Goal: Task Accomplishment & Management: Use online tool/utility

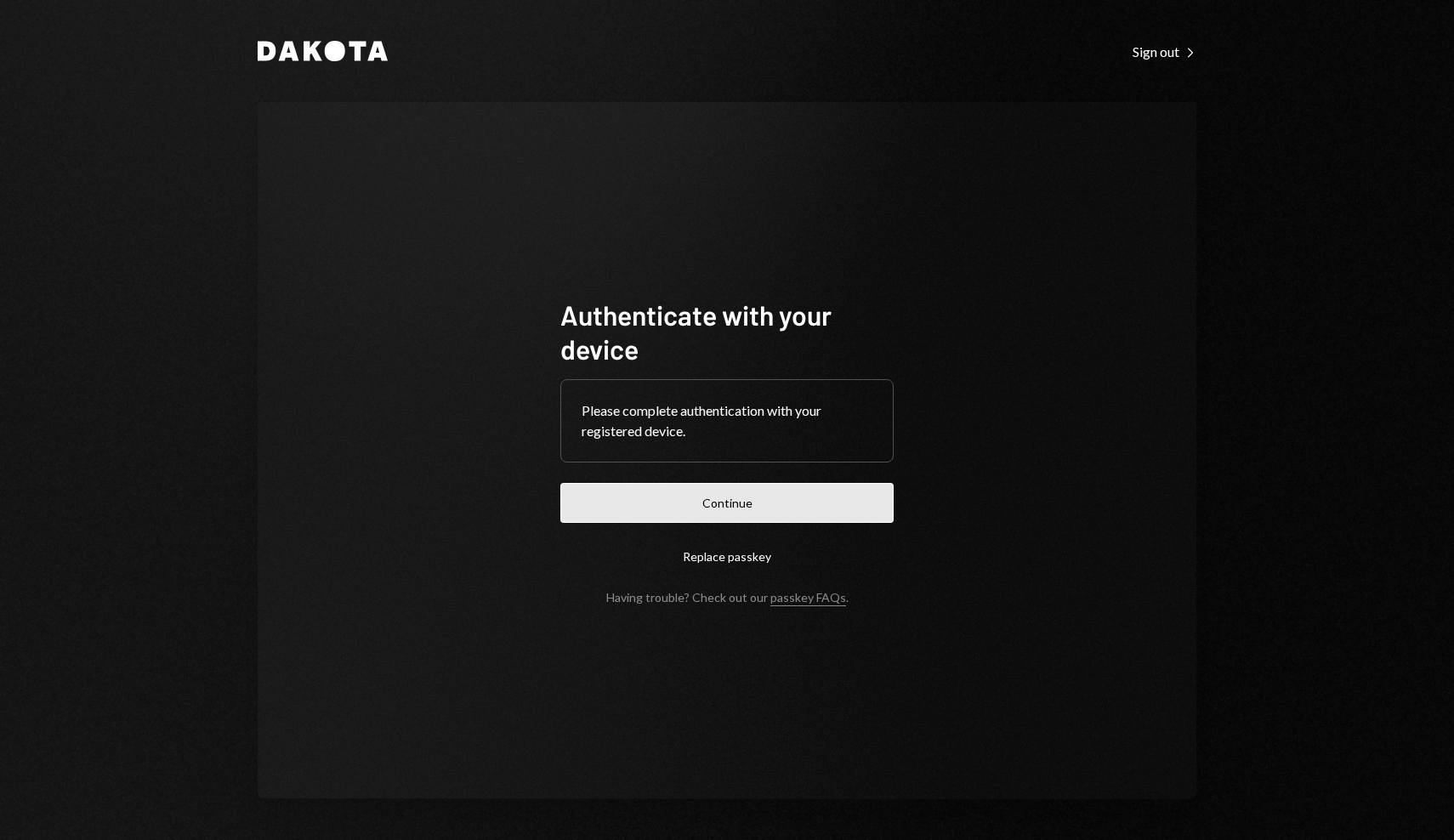
click at [648, 495] on button "Continue" at bounding box center [727, 502] width 333 height 40
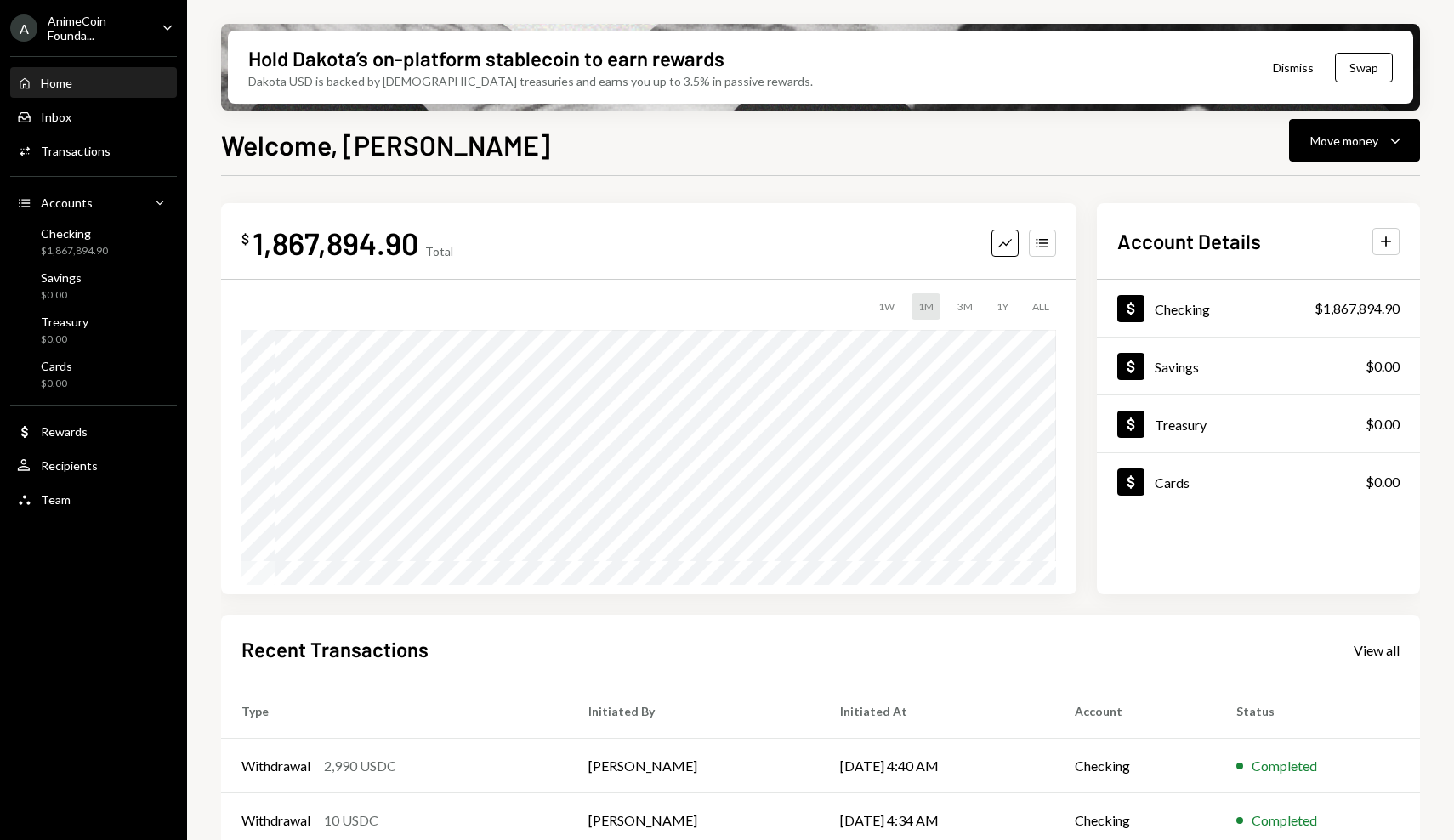
click at [112, 132] on div "Home Home Inbox Inbox Activities Transactions Accounts Accounts Caret Down Chec…" at bounding box center [93, 282] width 187 height 472
click at [112, 153] on div "Activities Transactions" at bounding box center [93, 151] width 153 height 15
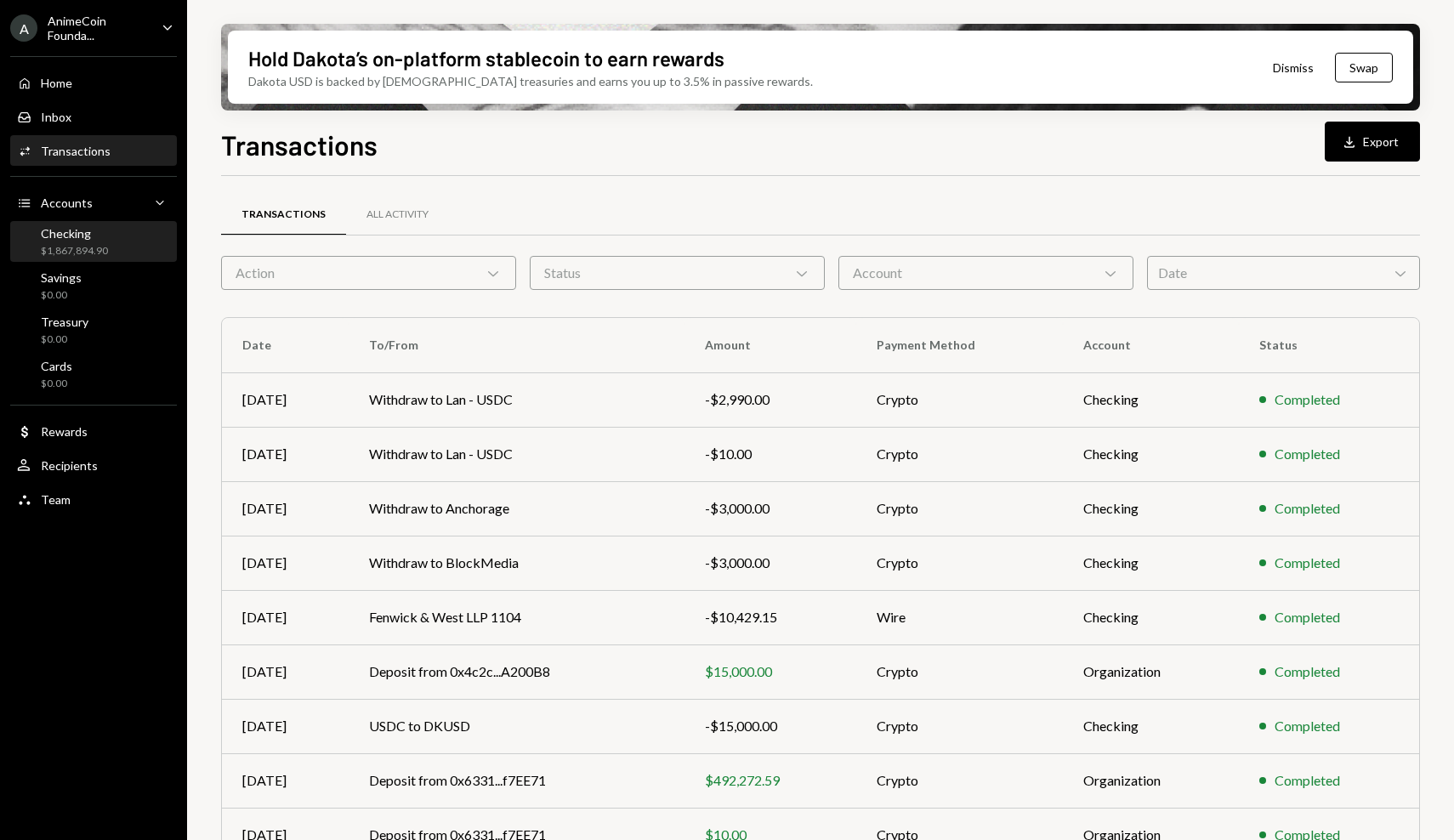
click at [112, 260] on div "Checking $1,867,894.90" at bounding box center [93, 242] width 153 height 39
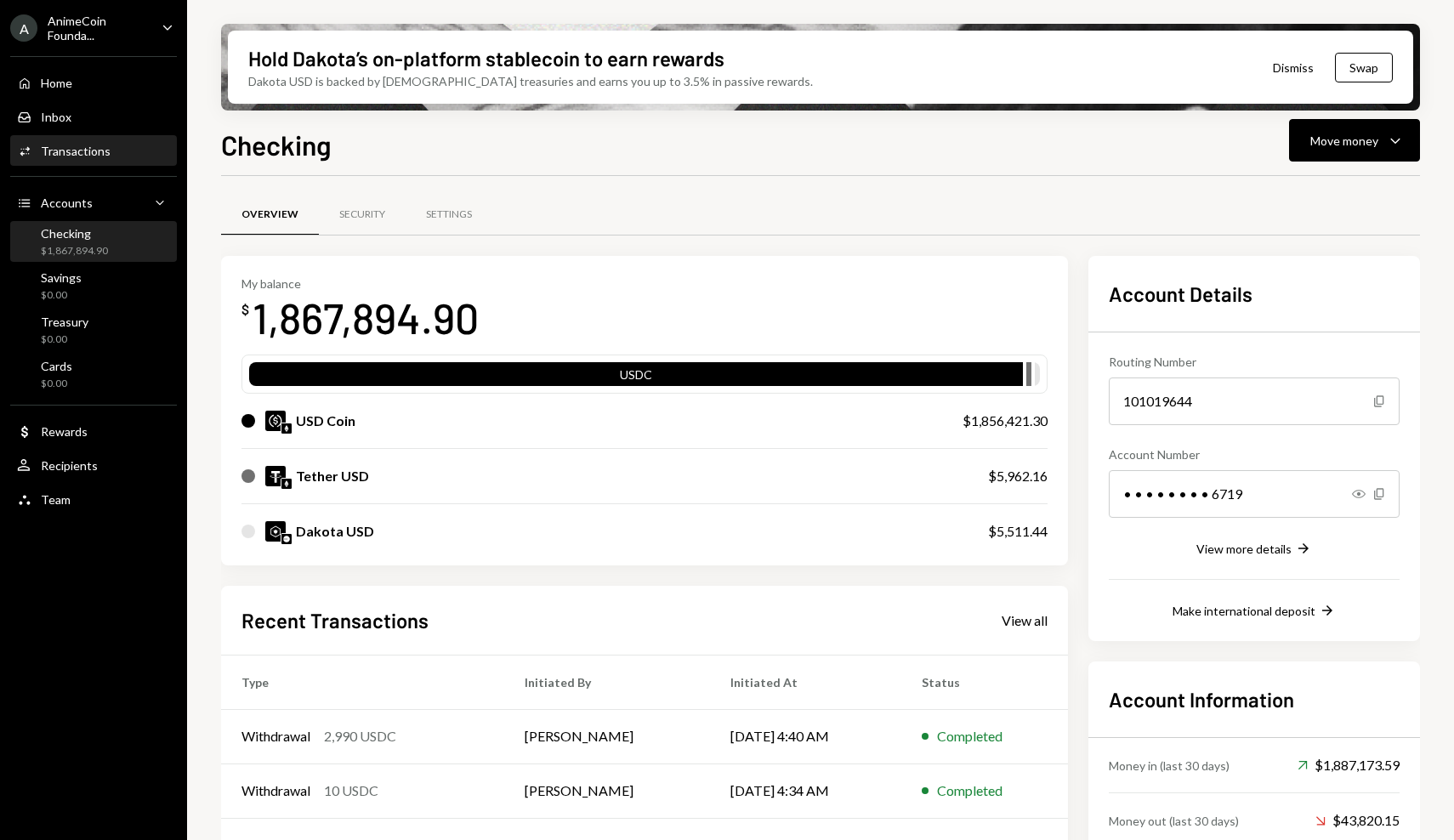
click at [115, 148] on div "Activities Transactions" at bounding box center [93, 151] width 153 height 15
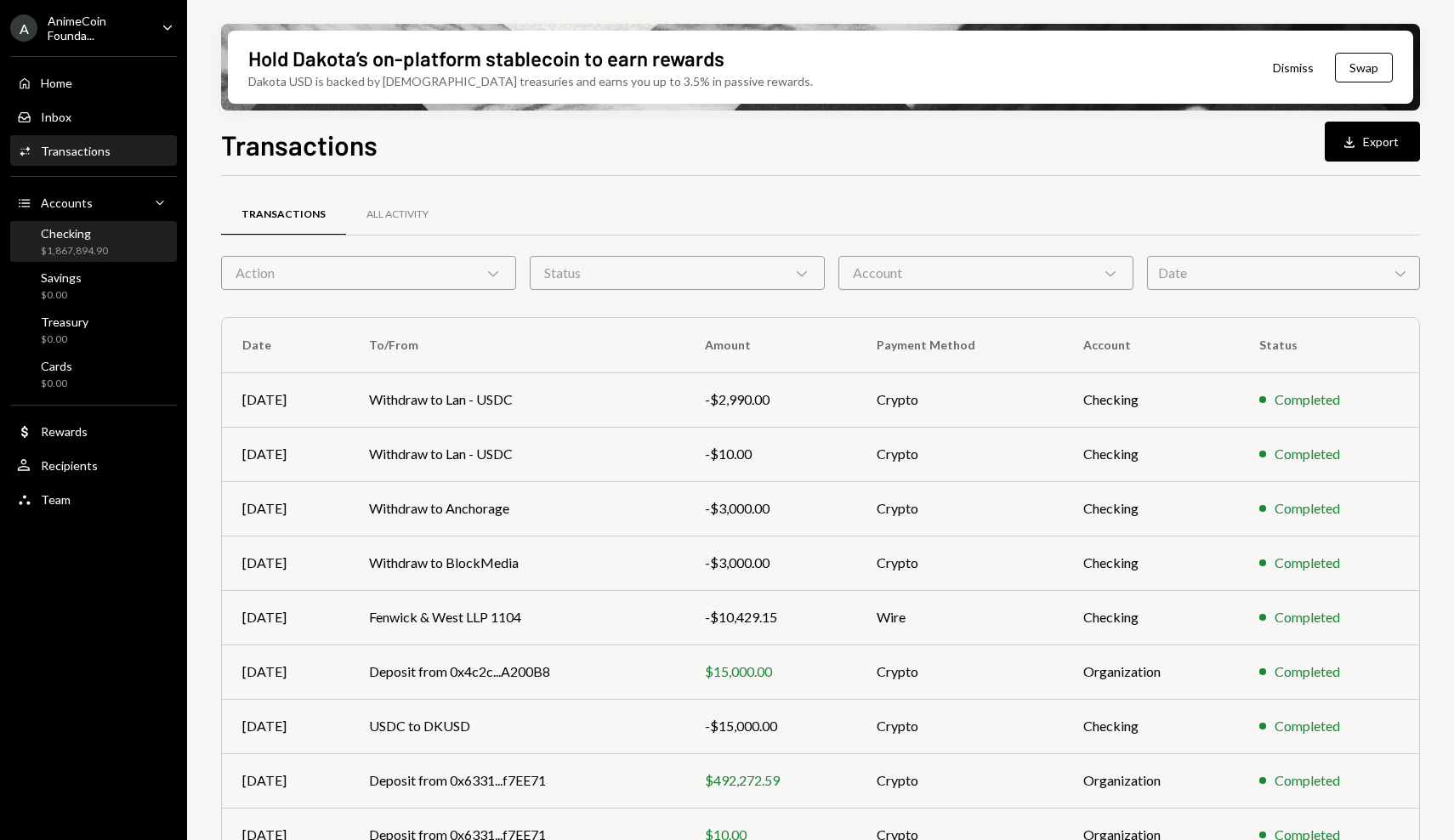
click at [110, 239] on div "Checking $1,867,894.90" at bounding box center [93, 243] width 153 height 33
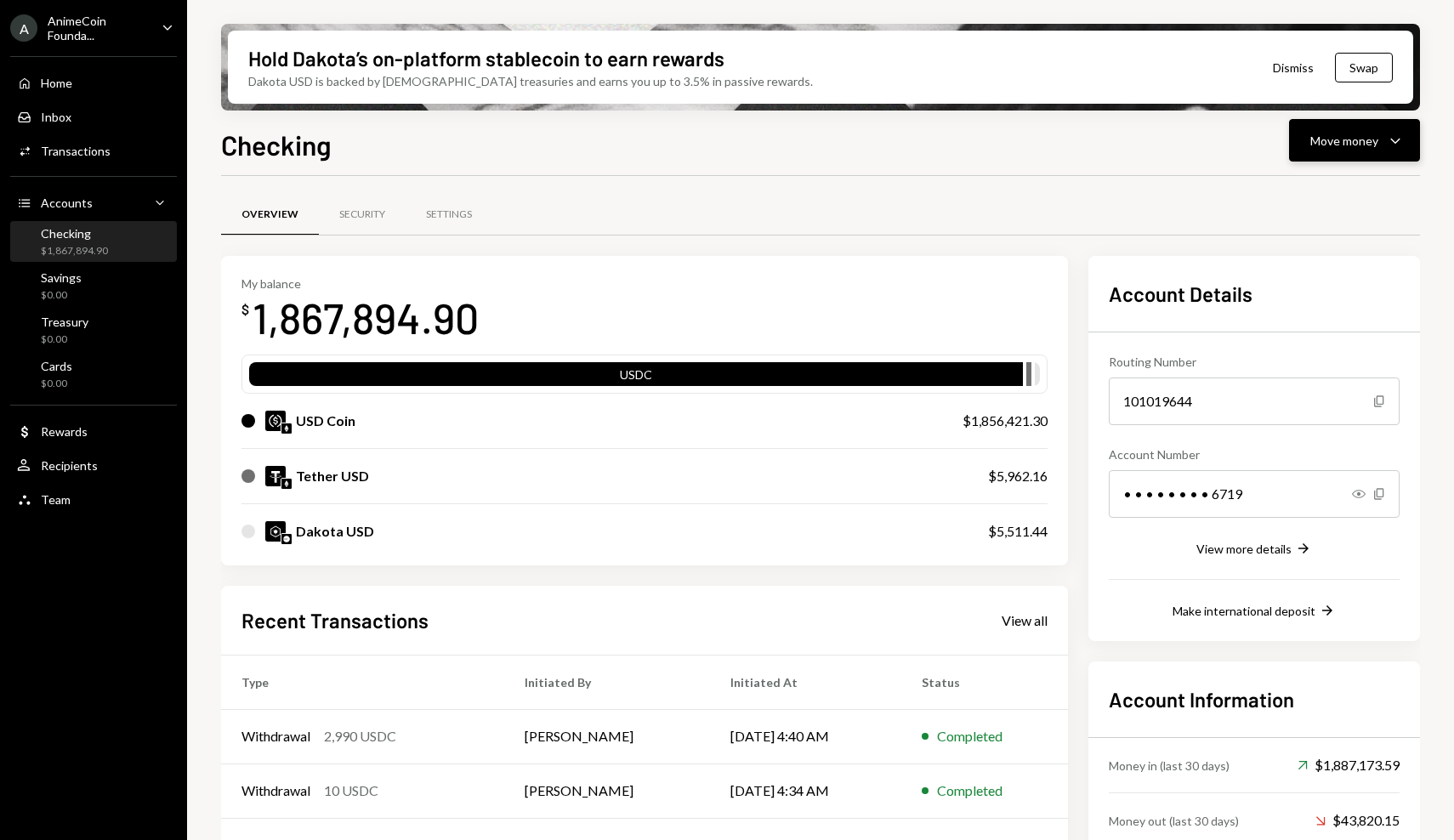
click at [1315, 136] on div "Move money" at bounding box center [1344, 141] width 68 height 18
click at [1295, 185] on div "Send" at bounding box center [1340, 192] width 124 height 18
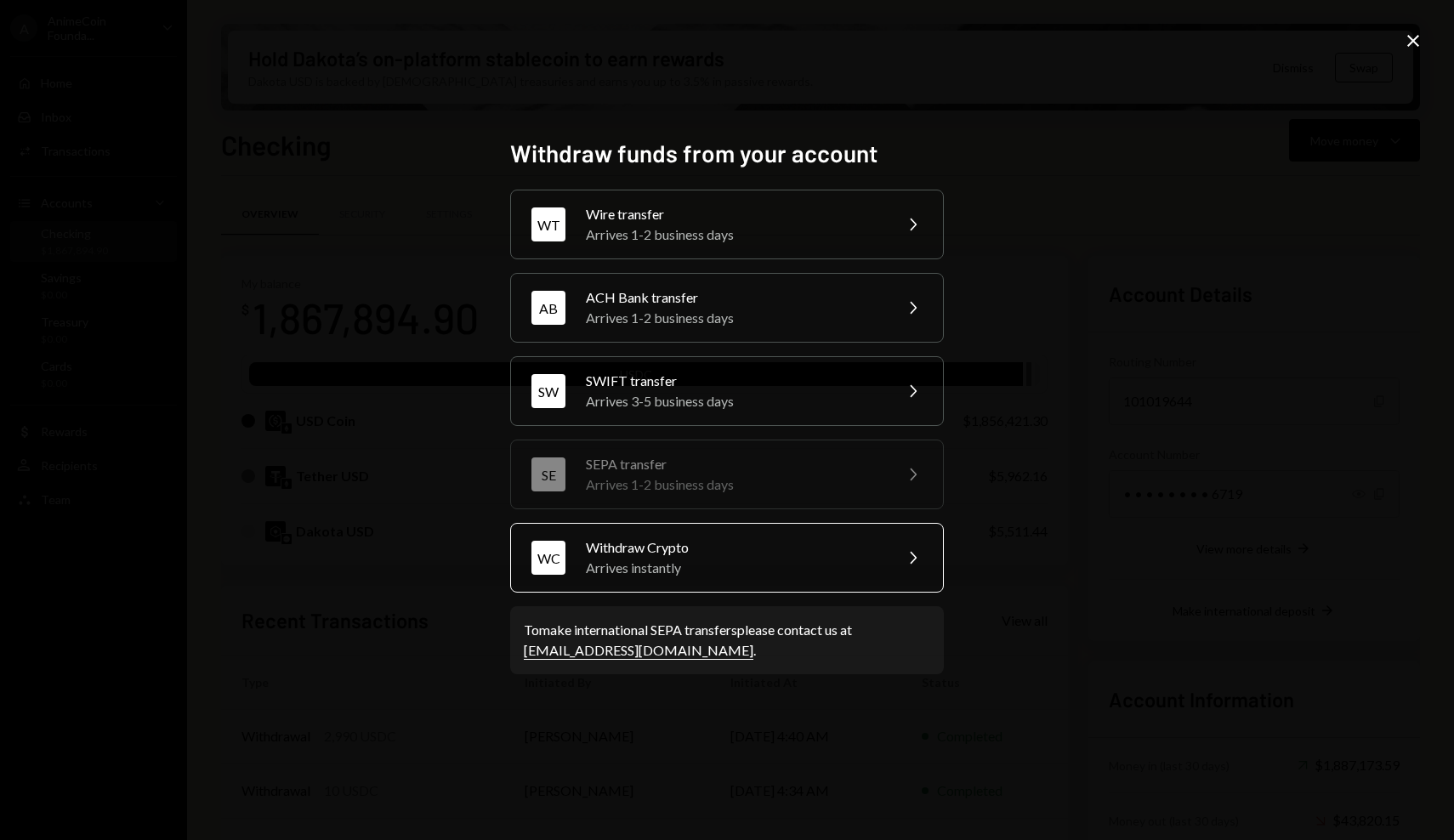
click at [859, 540] on div "Withdraw Crypto" at bounding box center [733, 547] width 296 height 21
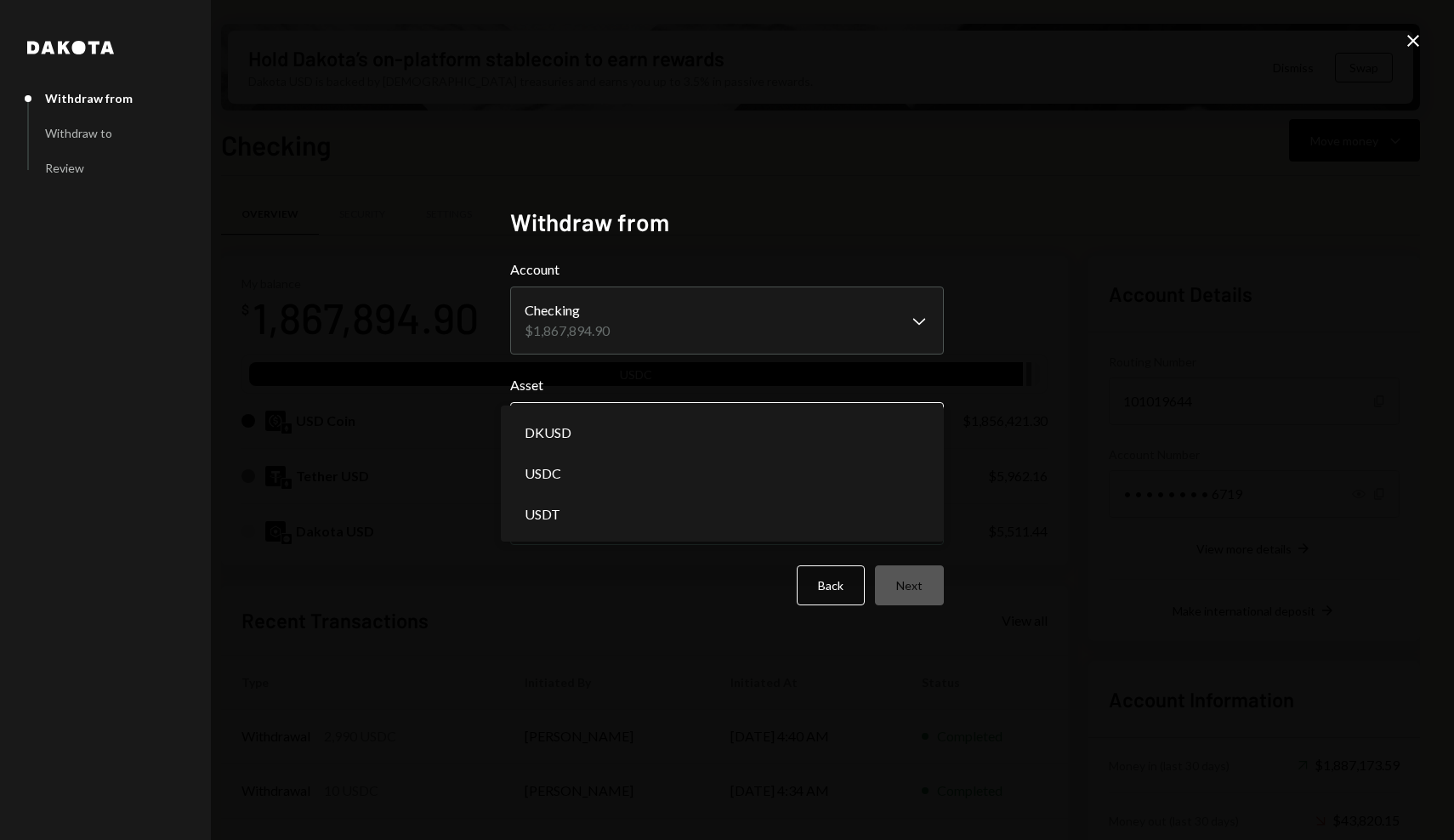
click at [783, 430] on body "A AnimeCoin Founda... Caret Down Home Home Inbox Inbox Activities Transactions …" at bounding box center [727, 420] width 1454 height 840
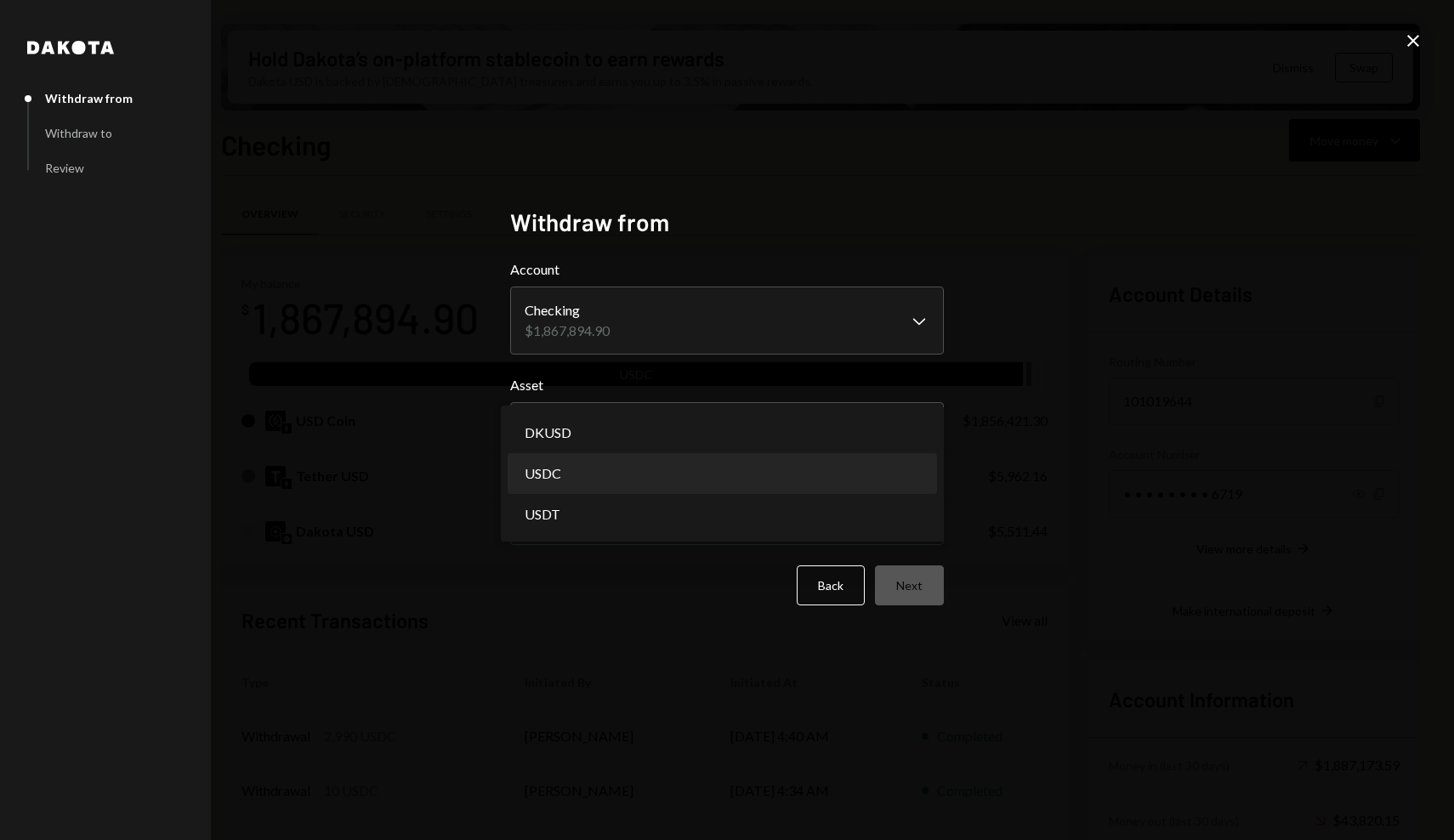
select select "****"
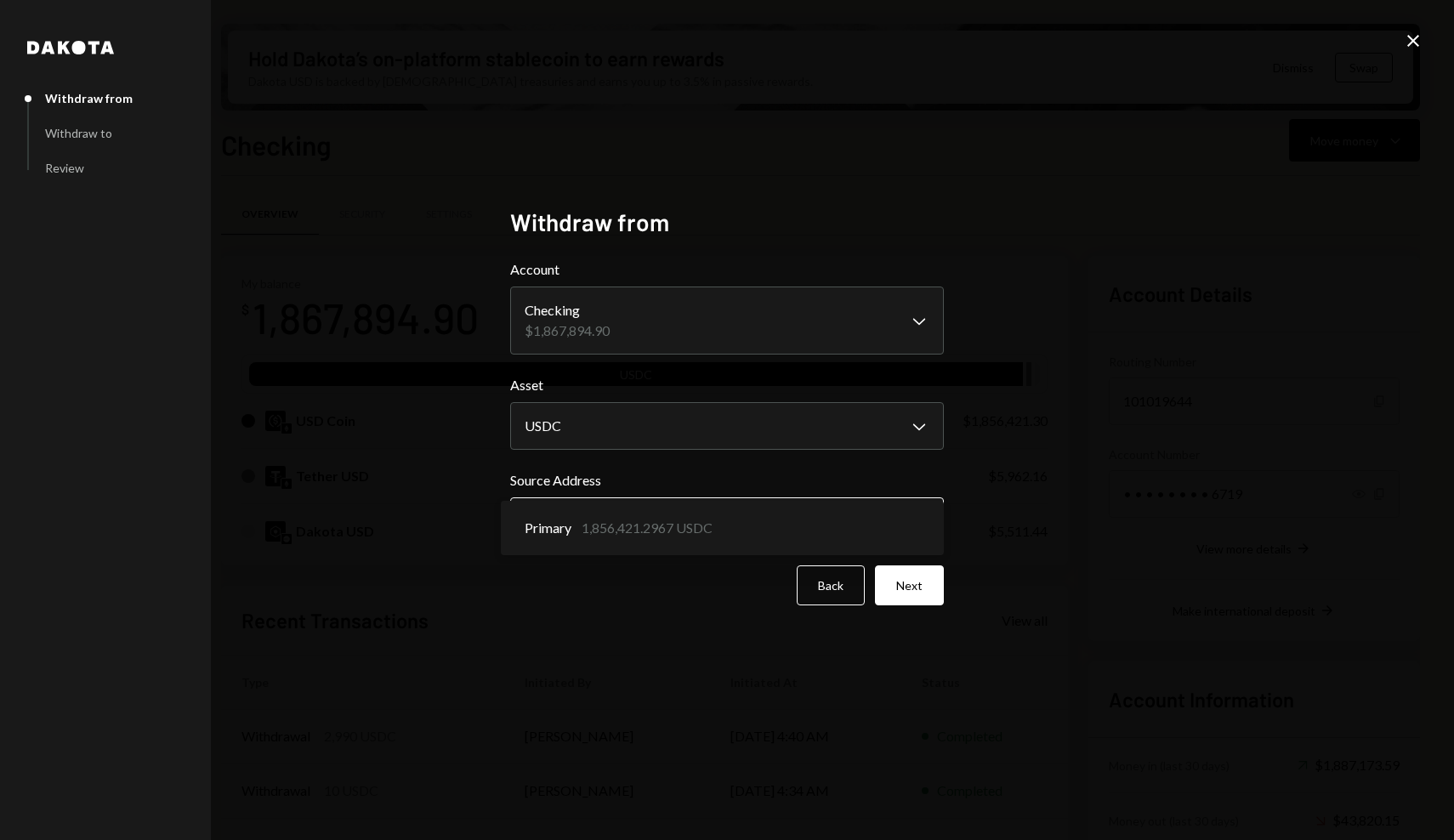
click at [722, 525] on body "A AnimeCoin Founda... Caret Down Home Home Inbox Inbox Activities Transactions …" at bounding box center [727, 420] width 1454 height 840
click at [928, 606] on div "**********" at bounding box center [726, 420] width 434 height 425
click at [927, 587] on button "Next" at bounding box center [909, 585] width 69 height 40
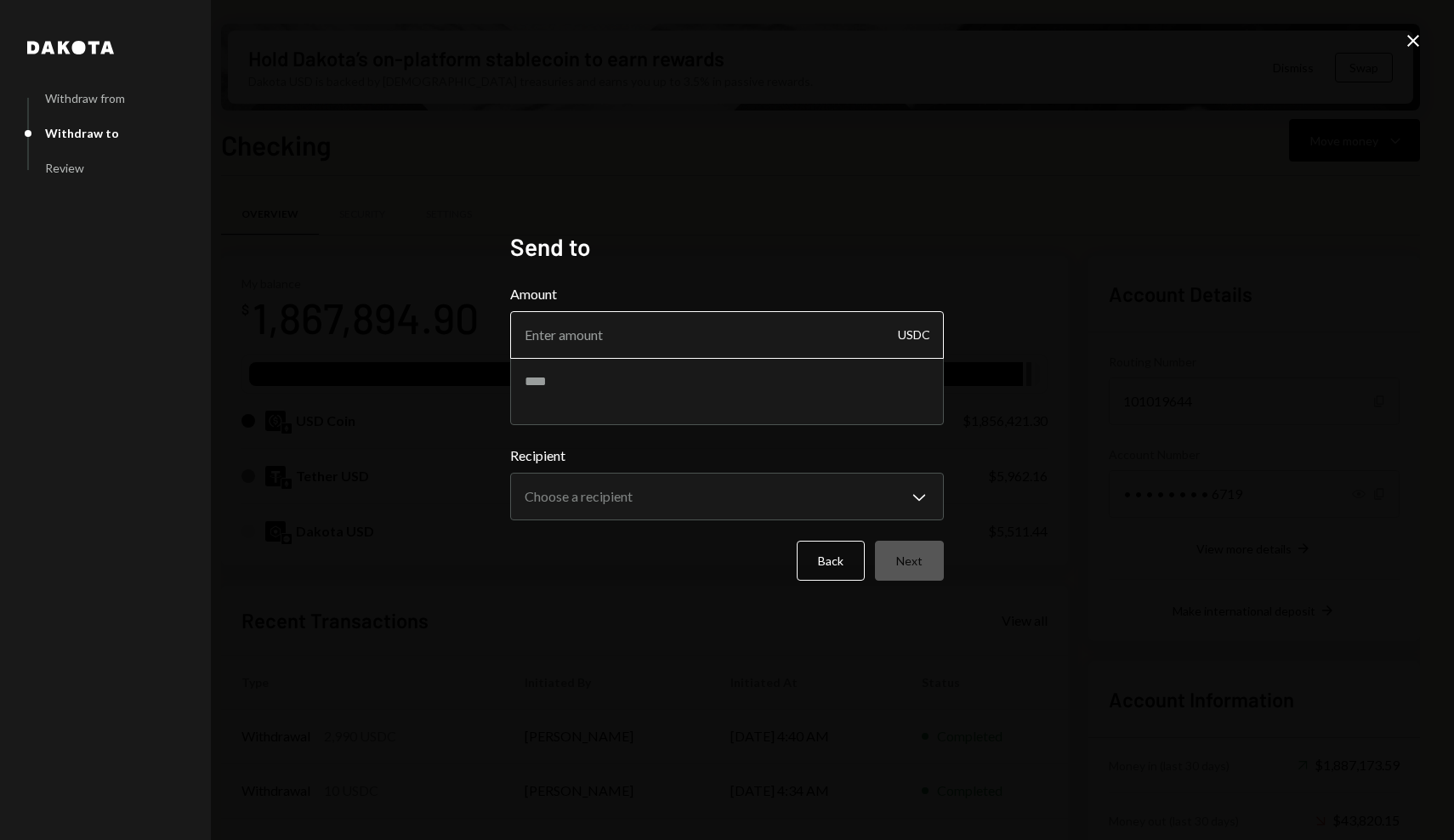
click at [635, 319] on input "Amount" at bounding box center [726, 335] width 434 height 48
type input "3000"
type textarea "**********"
click at [627, 499] on body "A AnimeCoin Founda... Caret Down Home Home Inbox Inbox Activities Transactions …" at bounding box center [727, 420] width 1454 height 840
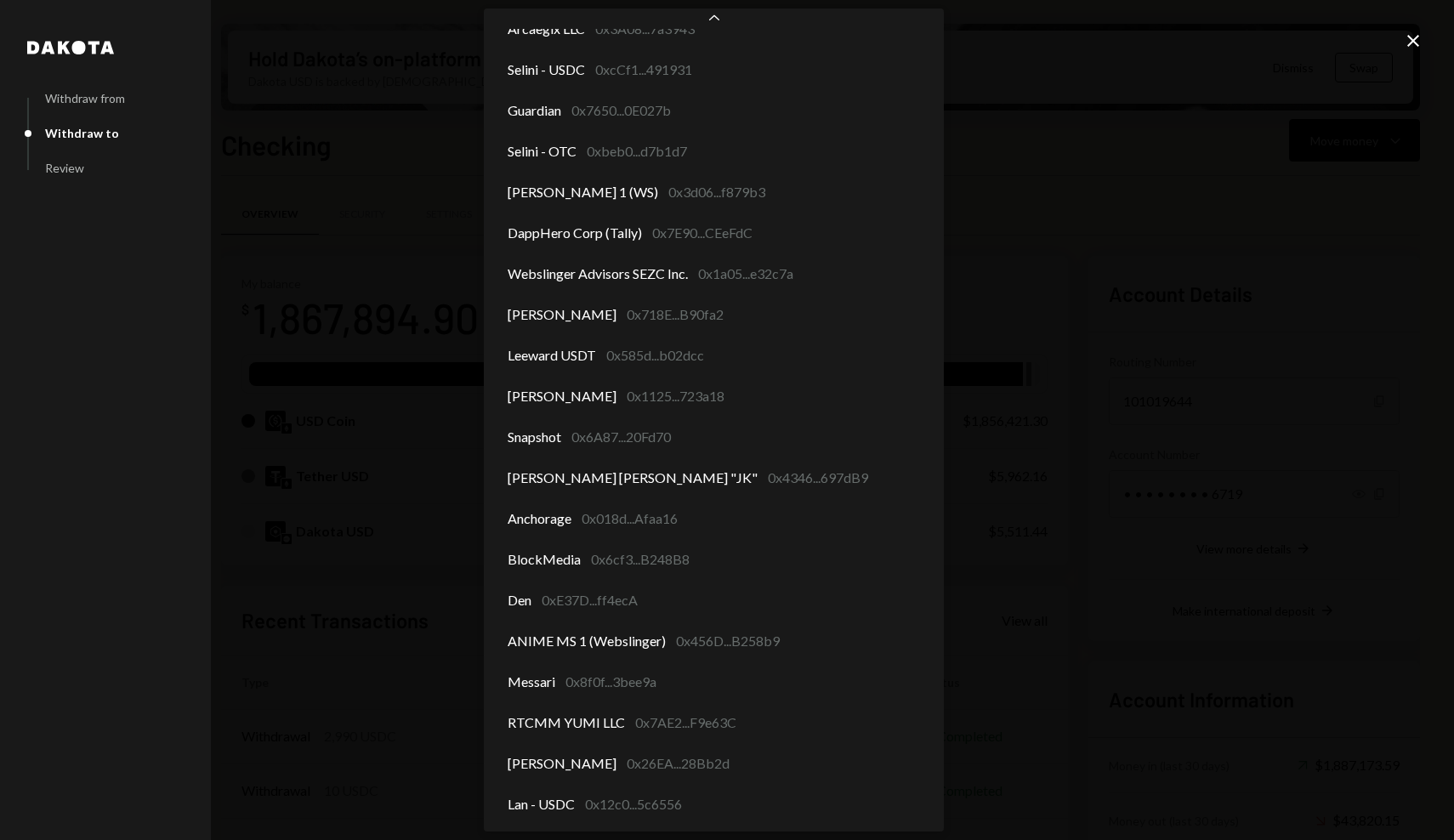
scroll to position [313, 0]
select select "**********"
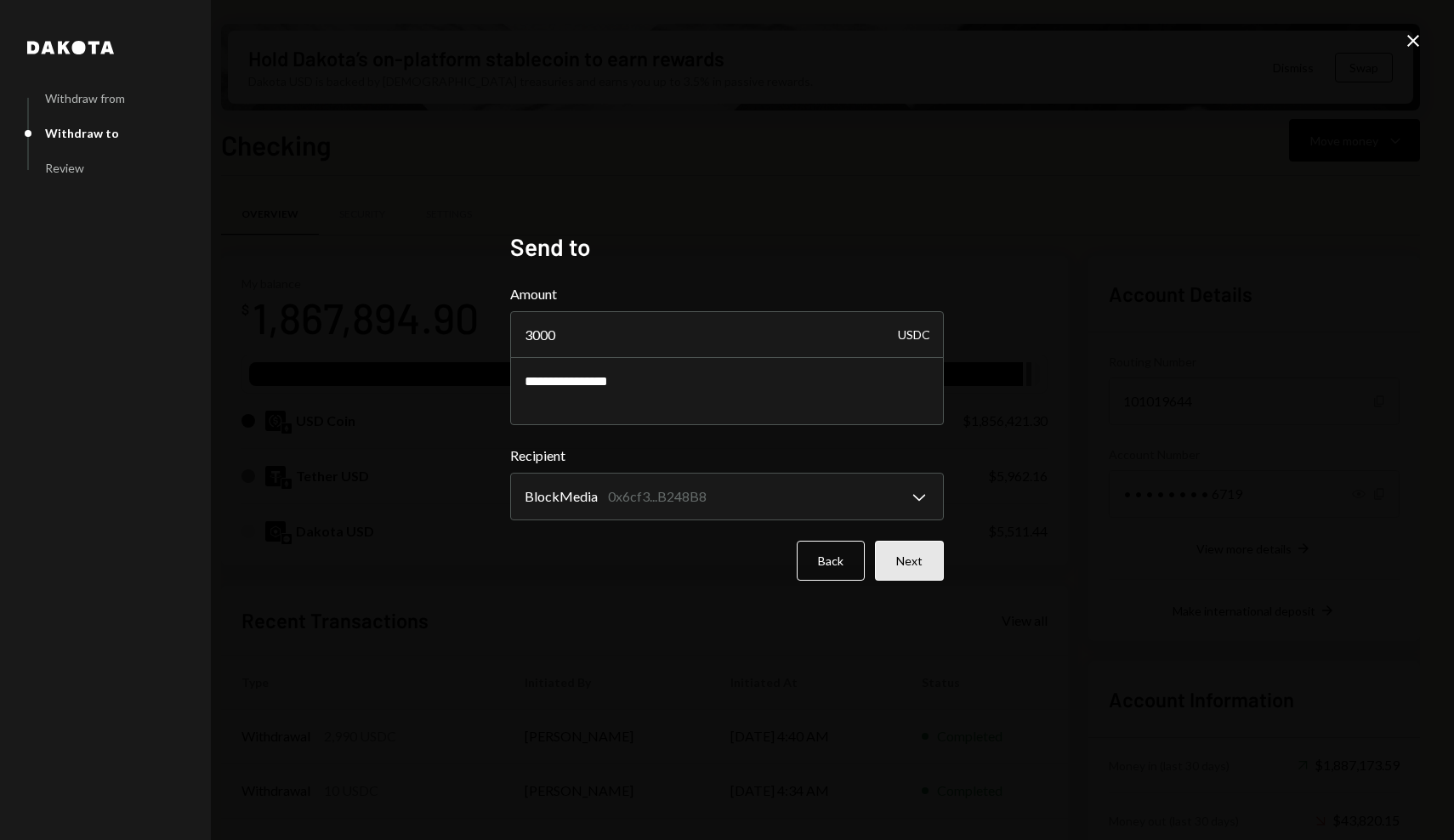
click at [918, 568] on button "Next" at bounding box center [909, 560] width 69 height 40
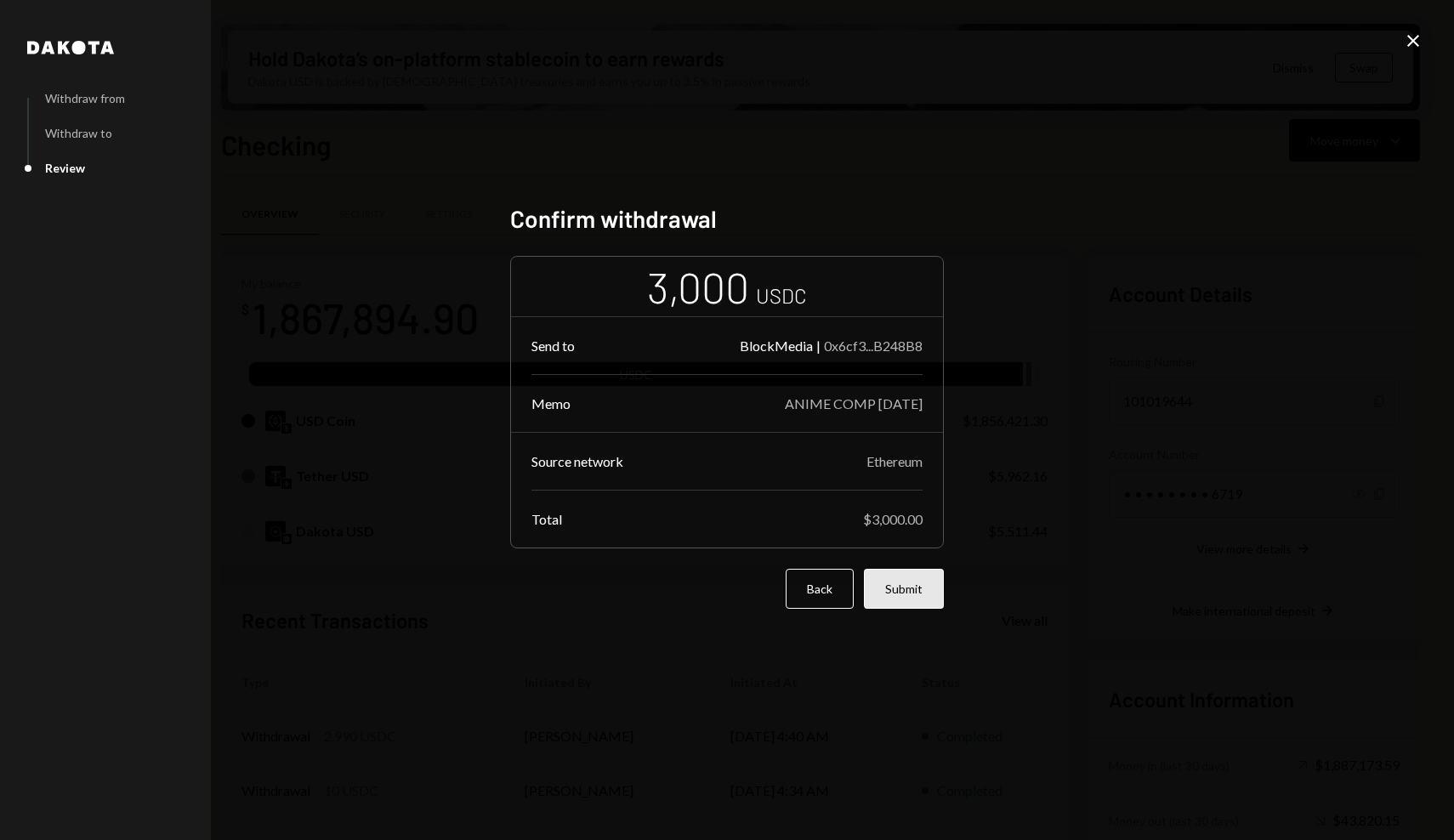
click at [942, 586] on button "Submit" at bounding box center [904, 588] width 80 height 40
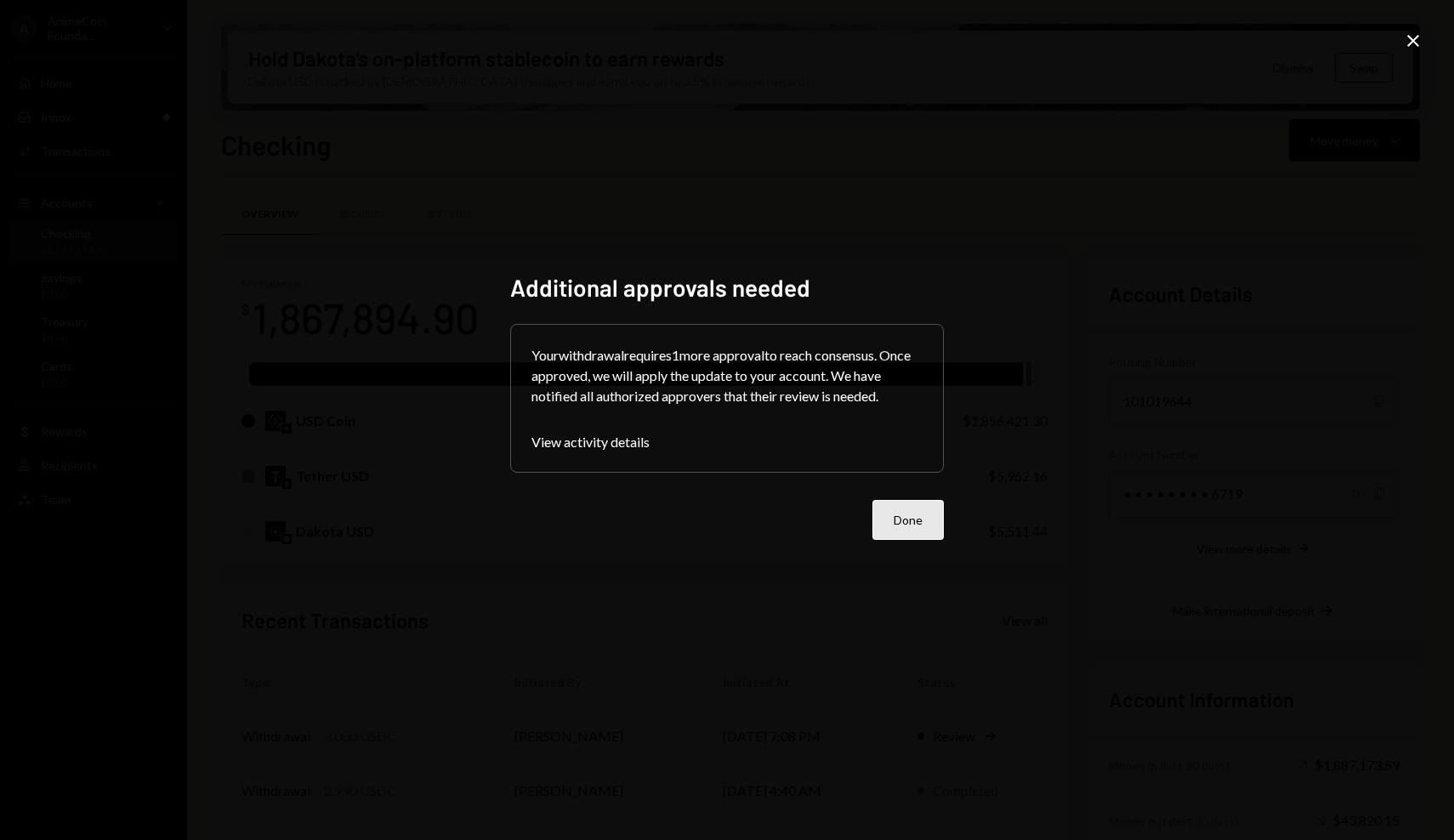
click at [902, 514] on button "Done" at bounding box center [907, 520] width 72 height 40
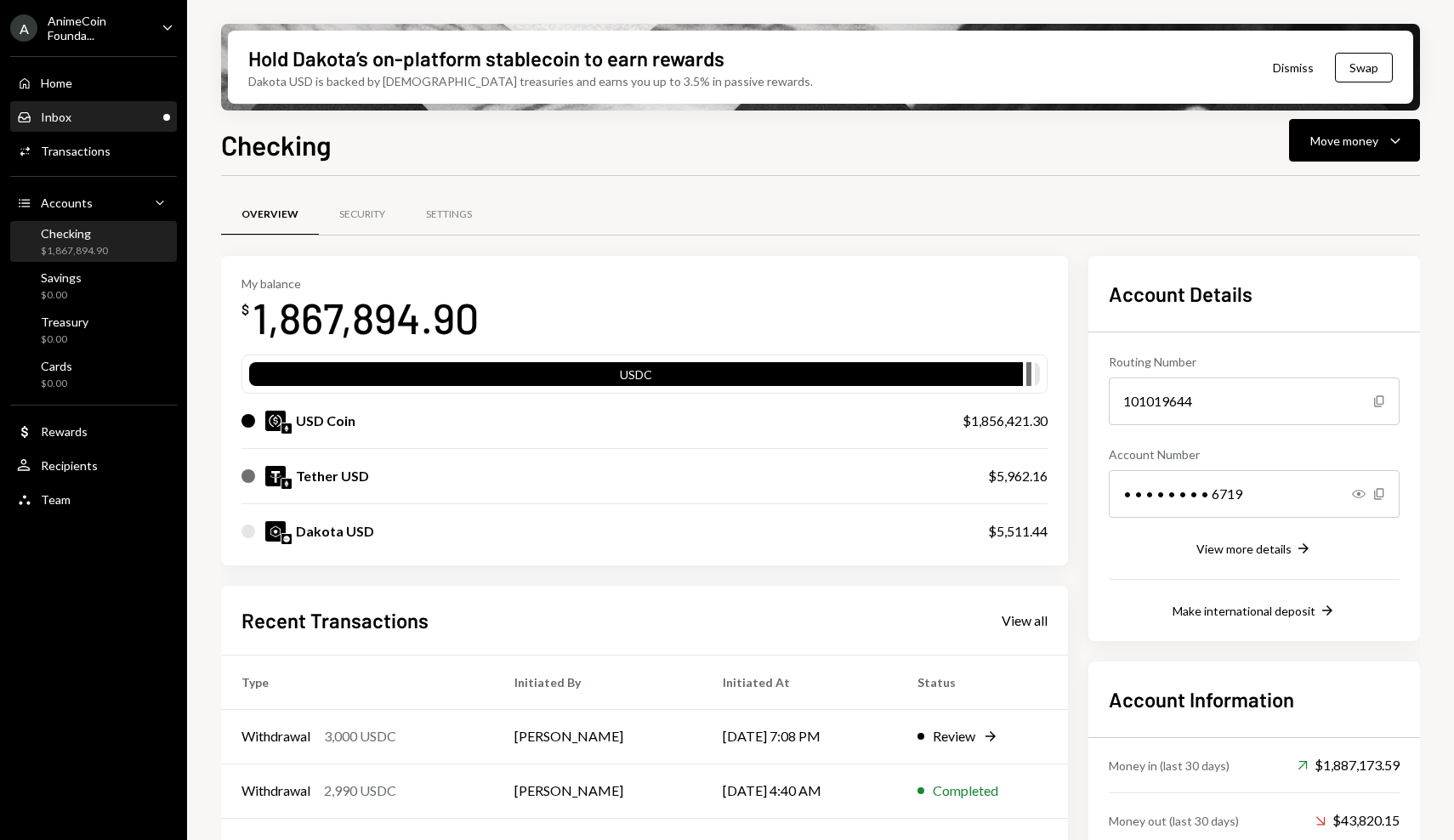
click at [129, 107] on div "Inbox Inbox" at bounding box center [93, 118] width 153 height 29
